Goal: Navigation & Orientation: Find specific page/section

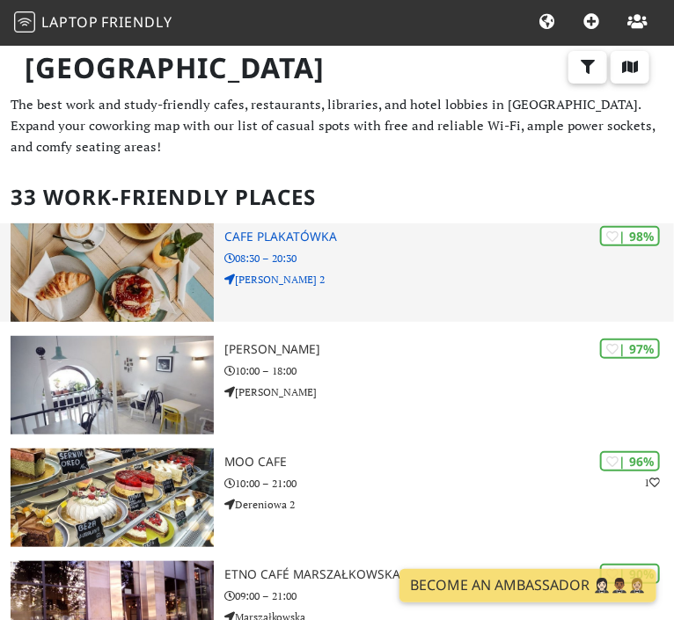
click at [135, 281] on img at bounding box center [112, 272] width 203 height 98
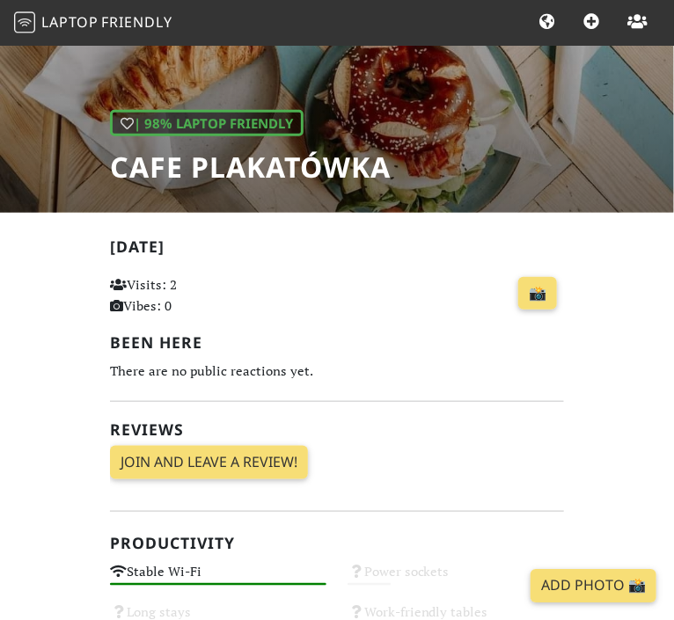
scroll to position [200, 0]
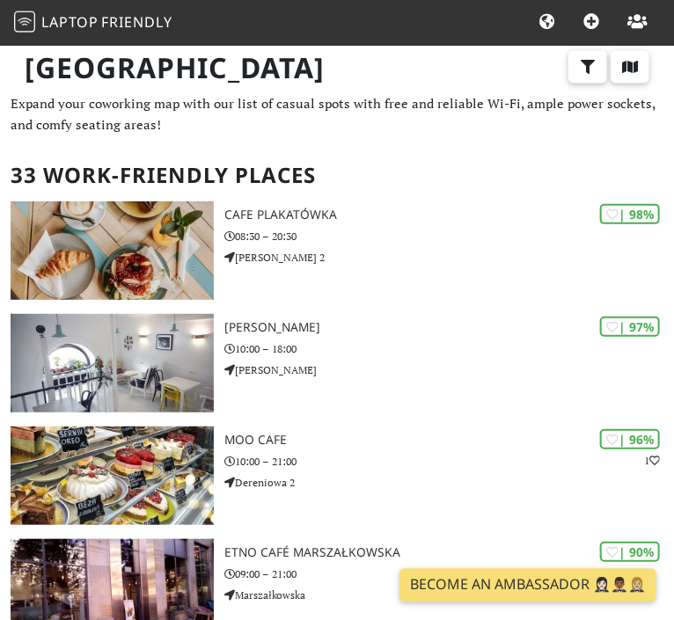
scroll to position [60, 0]
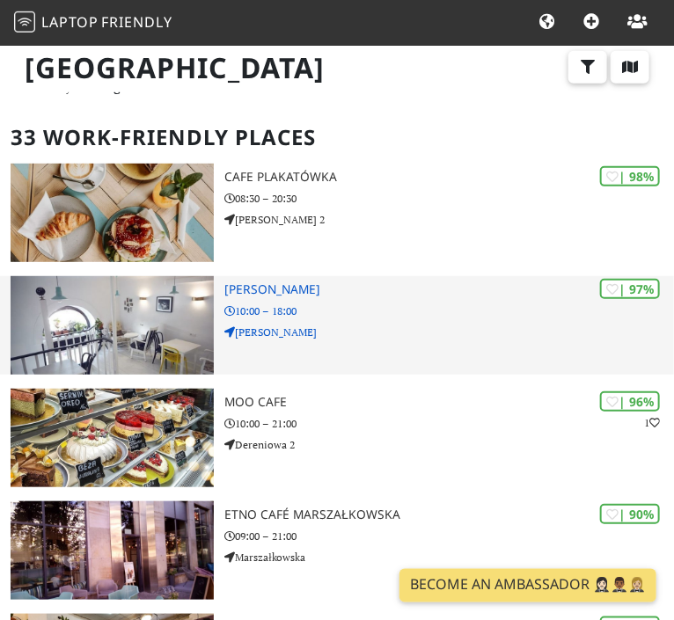
click at [276, 328] on p "Wojciecha Górskiego" at bounding box center [448, 332] width 449 height 17
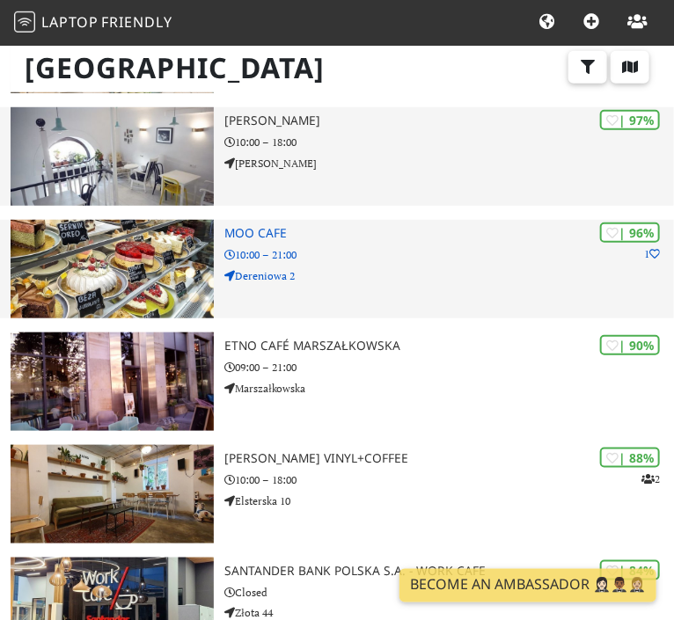
scroll to position [233, 0]
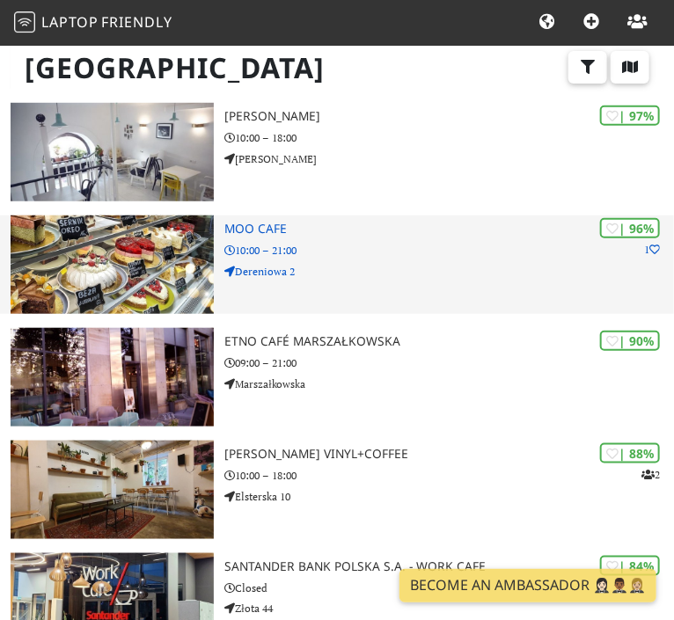
click at [325, 261] on div "| 96% 1 MOO cafe 10:00 – 21:00 Dereniowa 2" at bounding box center [448, 264] width 449 height 98
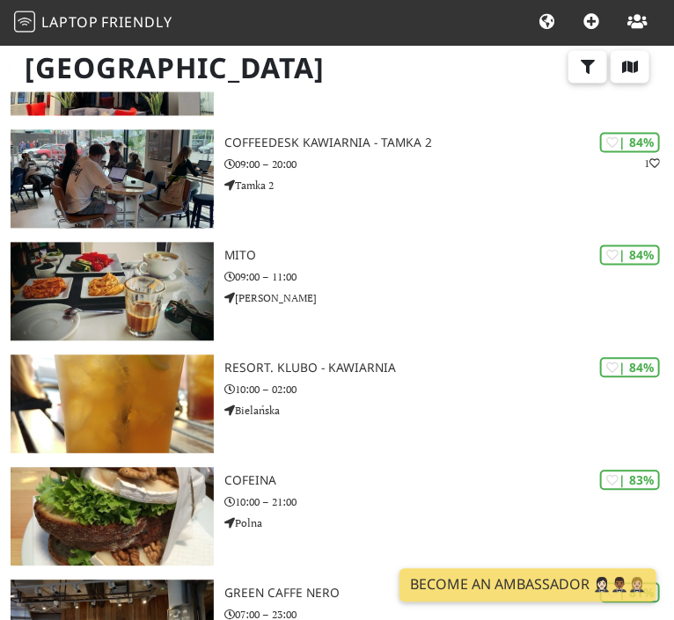
scroll to position [772, 0]
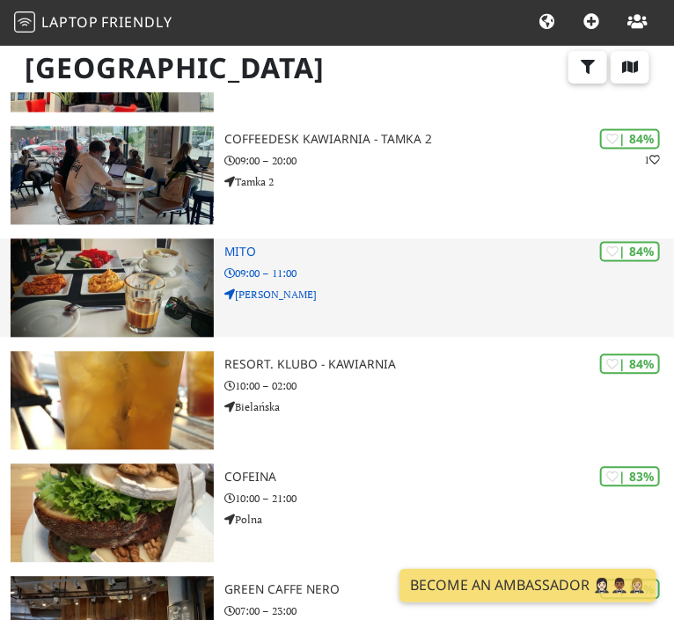
click at [152, 274] on img at bounding box center [112, 288] width 203 height 98
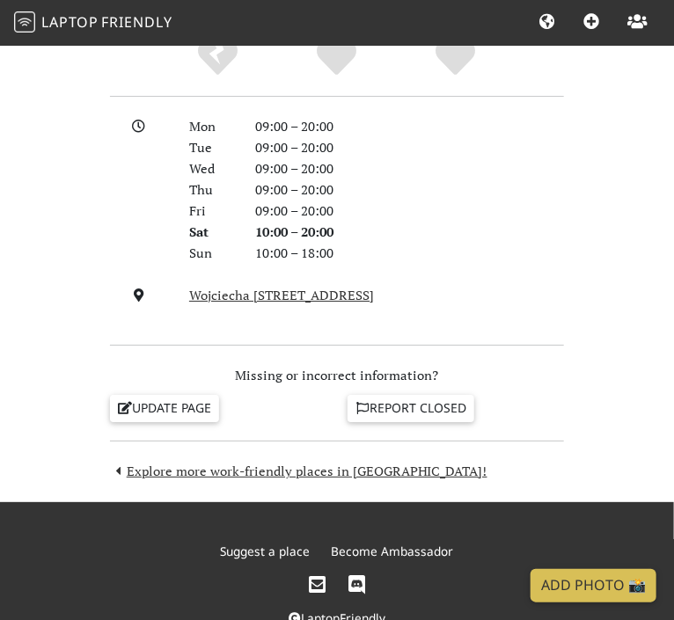
scroll to position [1458, 0]
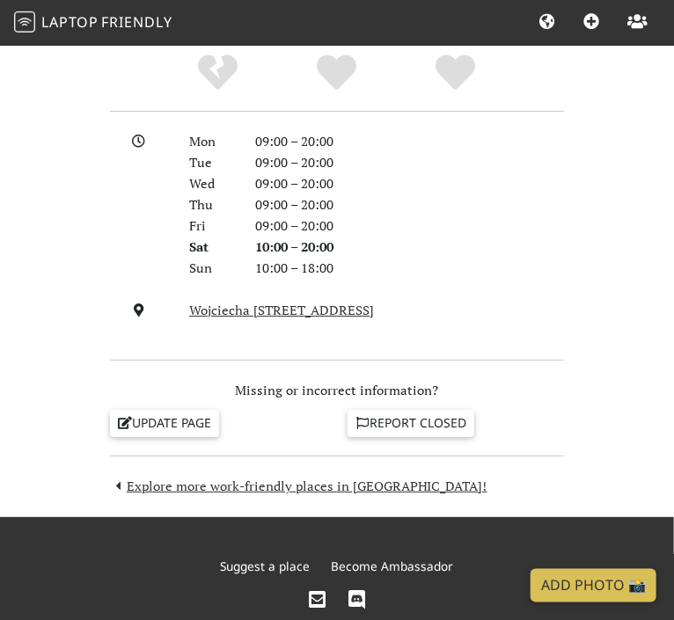
drag, startPoint x: 177, startPoint y: 315, endPoint x: 427, endPoint y: 305, distance: 250.0
click at [427, 305] on div "Wojciecha [STREET_ADDRESS]" at bounding box center [336, 309] width 475 height 21
copy div "Wojciecha [STREET_ADDRESS]"
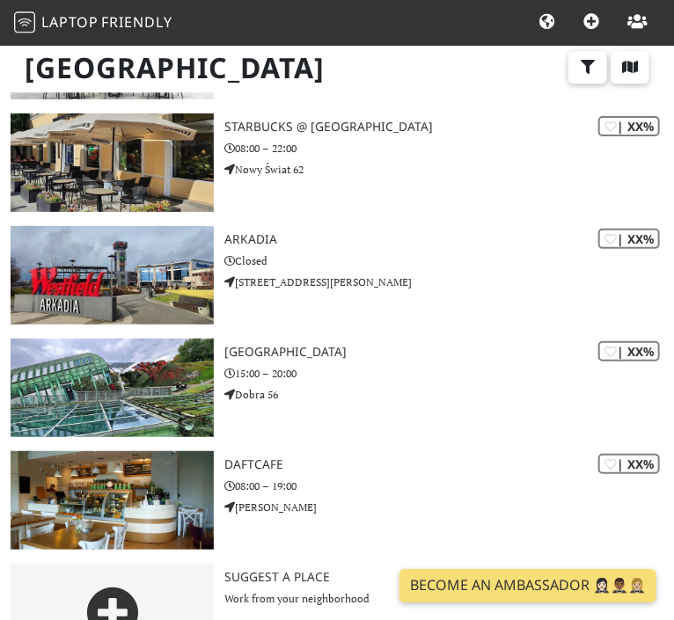
scroll to position [3376, 0]
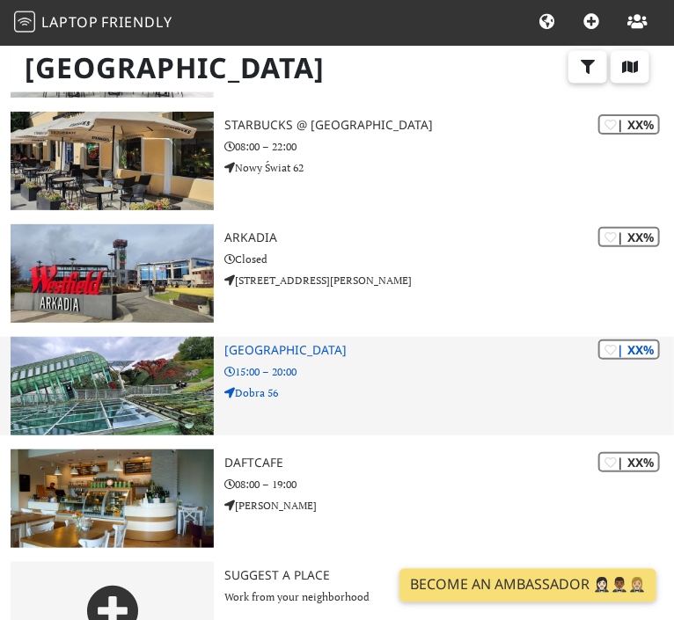
click at [125, 387] on img at bounding box center [112, 386] width 203 height 98
